Goal: Task Accomplishment & Management: Manage account settings

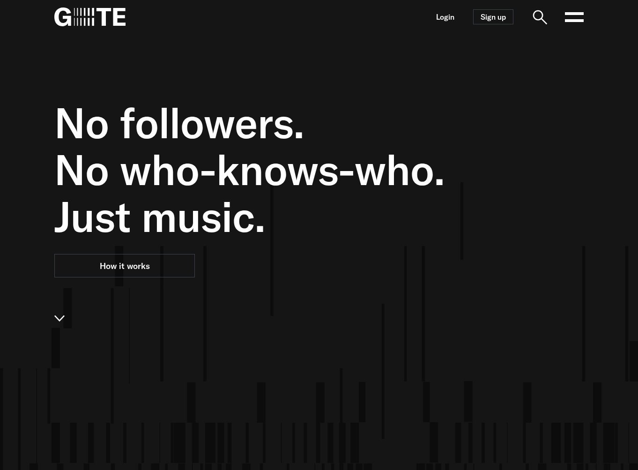
click at [435, 21] on nav "Login Sign up Open main menu" at bounding box center [318, 17] width 599 height 34
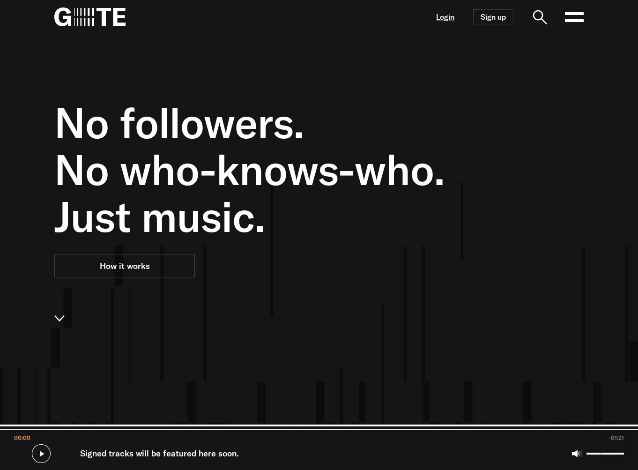
click at [443, 18] on link "Login" at bounding box center [445, 17] width 18 height 8
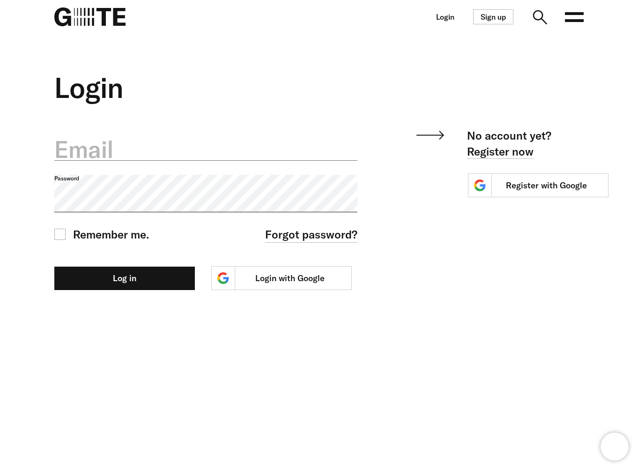
click at [188, 170] on div "Email" at bounding box center [205, 150] width 303 height 47
click at [192, 142] on label "Email" at bounding box center [205, 149] width 303 height 33
click at [192, 142] on input "Email" at bounding box center [205, 143] width 303 height 33
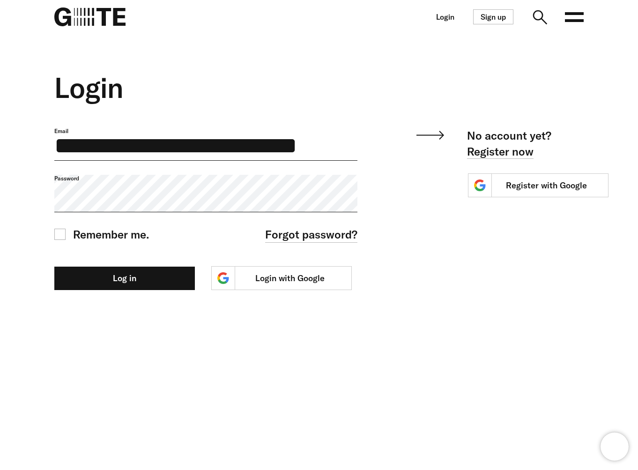
scroll to position [0, 7]
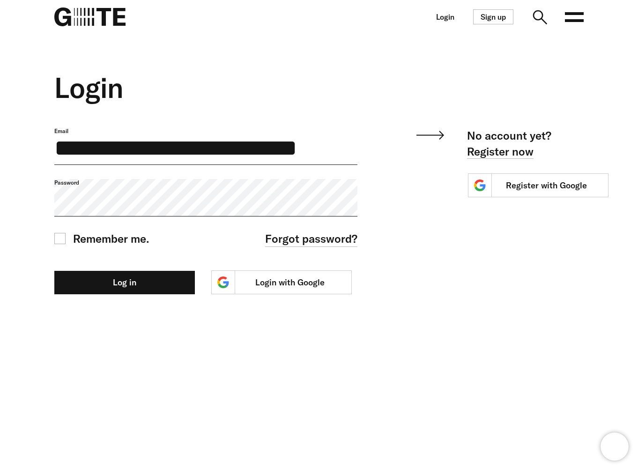
type input "**********"
click at [54, 271] on button "Log in" at bounding box center [124, 282] width 140 height 23
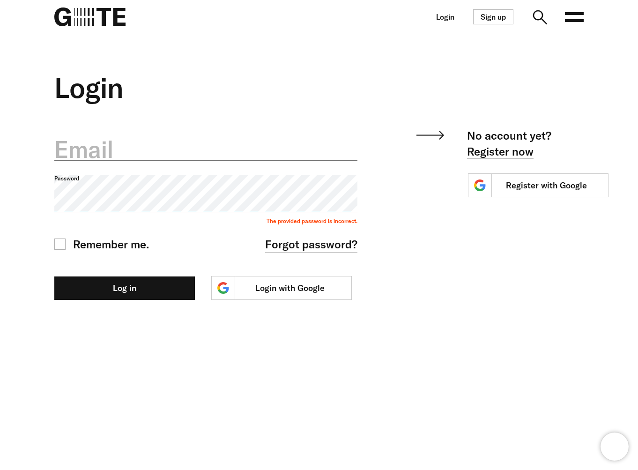
click at [261, 160] on label "Email" at bounding box center [205, 149] width 303 height 33
click at [261, 160] on input "Email" at bounding box center [205, 143] width 303 height 33
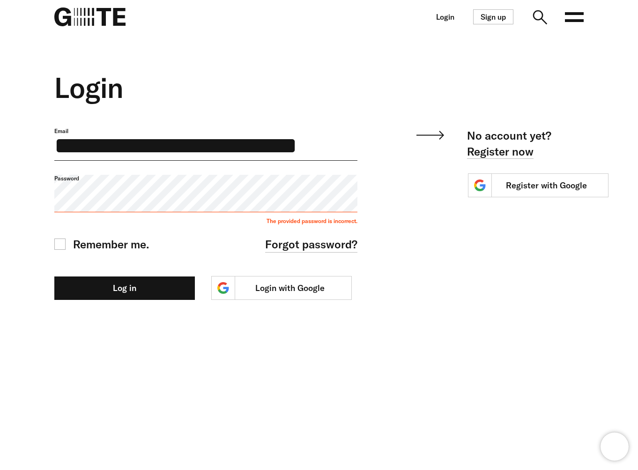
scroll to position [0, 7]
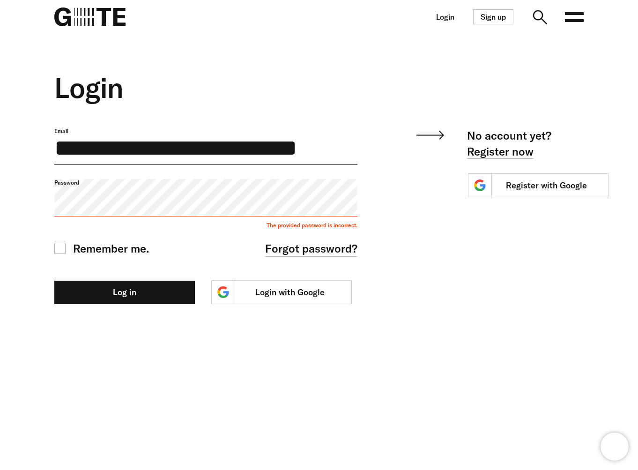
type input "**********"
click at [54, 280] on button "Log in" at bounding box center [124, 291] width 140 height 23
